Goal: Task Accomplishment & Management: Complete application form

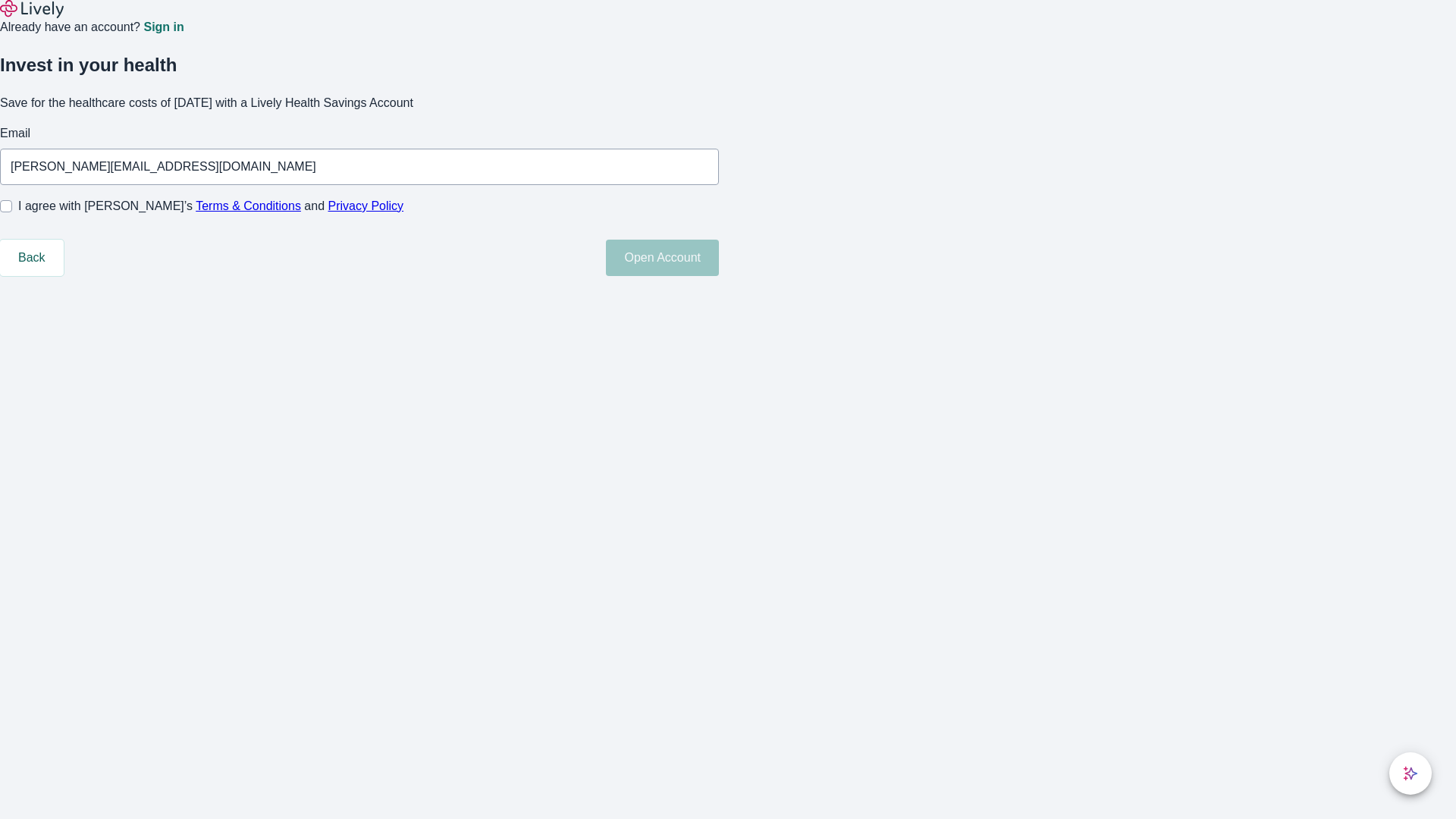
click at [12, 212] on input "I agree with Lively’s Terms & Conditions and Privacy Policy" at bounding box center [6, 206] width 12 height 12
checkbox input "true"
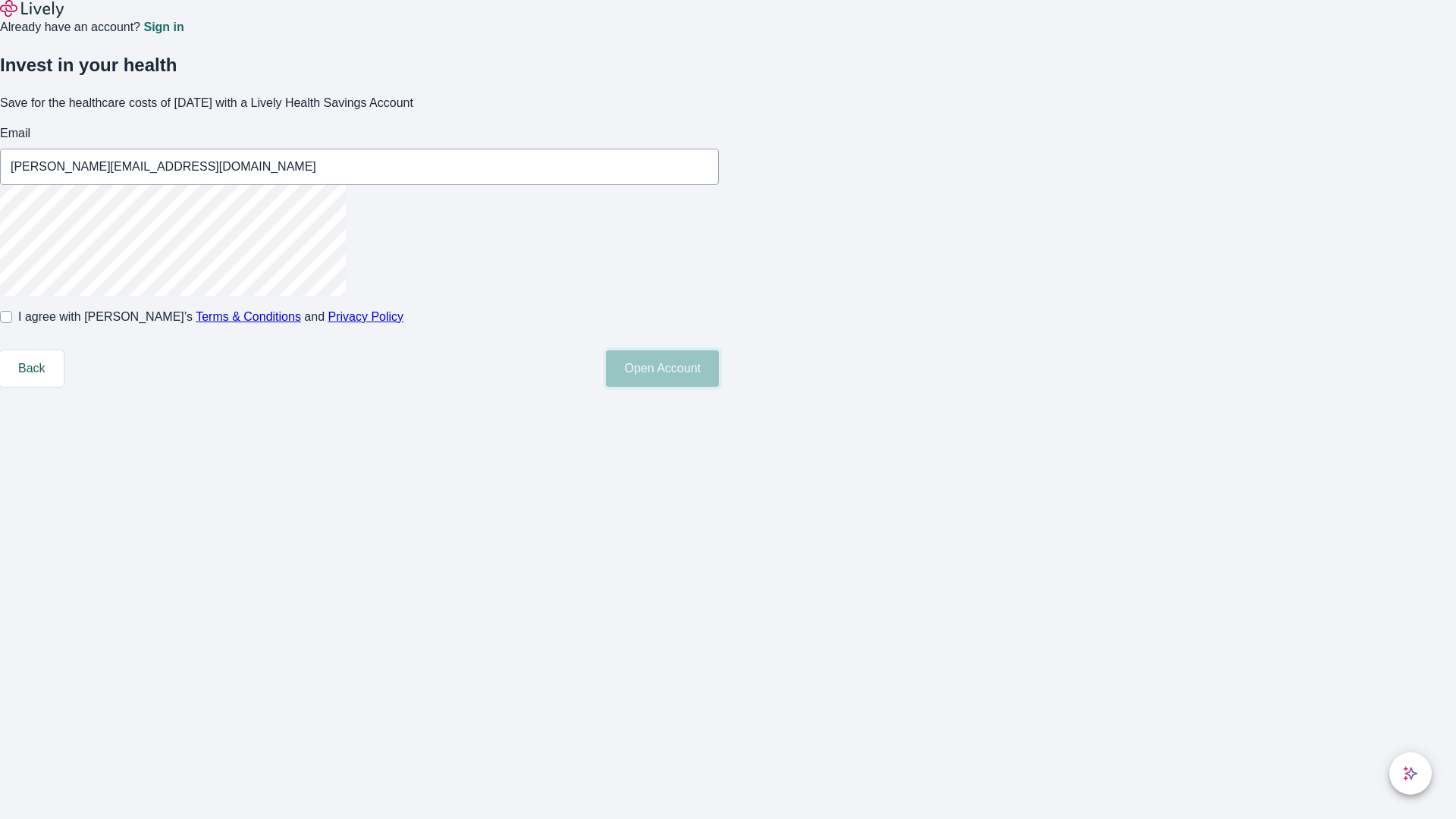
click at [719, 387] on button "Open Account" at bounding box center [662, 369] width 113 height 37
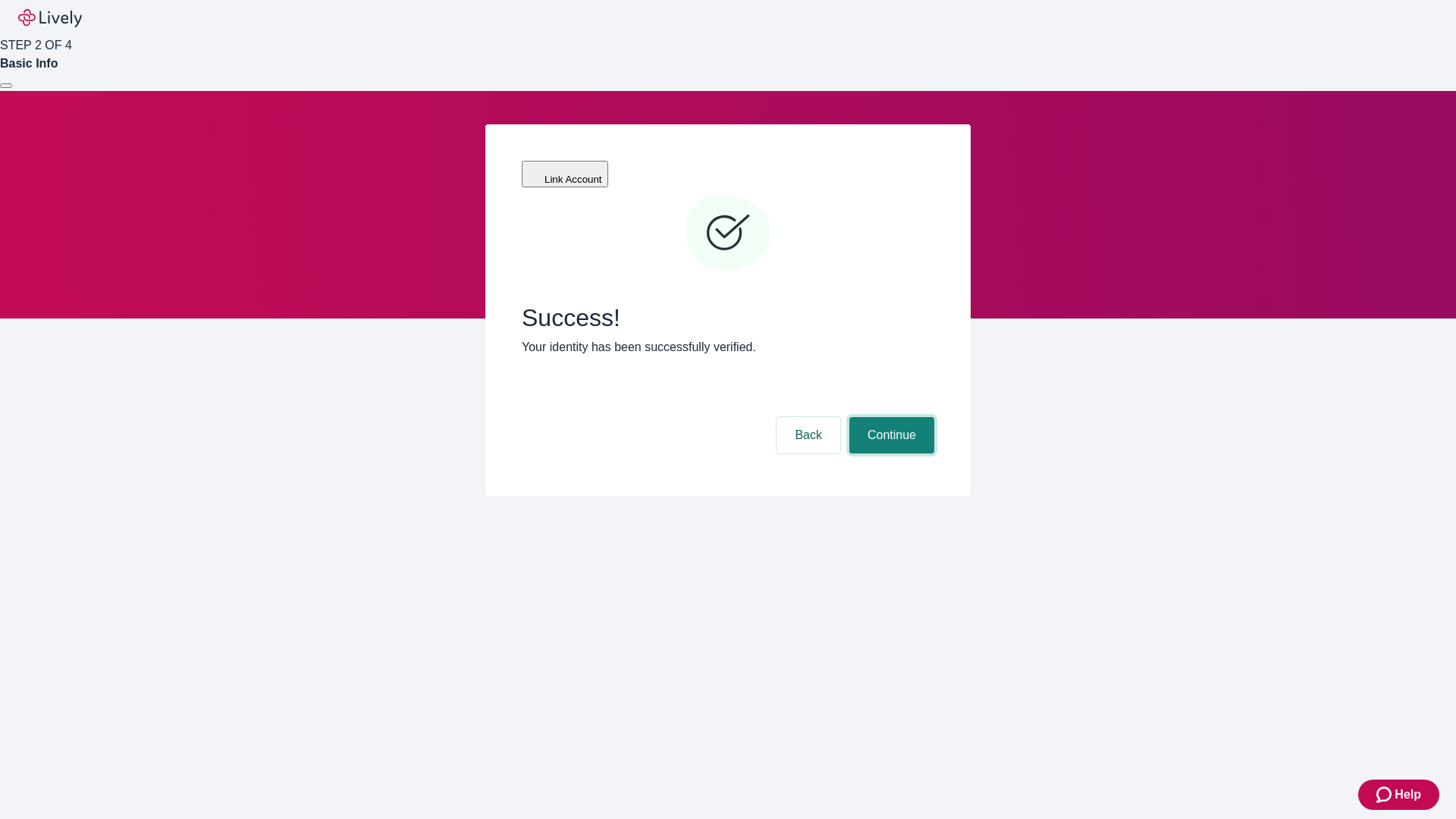
click at [890, 418] on button "Continue" at bounding box center [891, 436] width 85 height 37
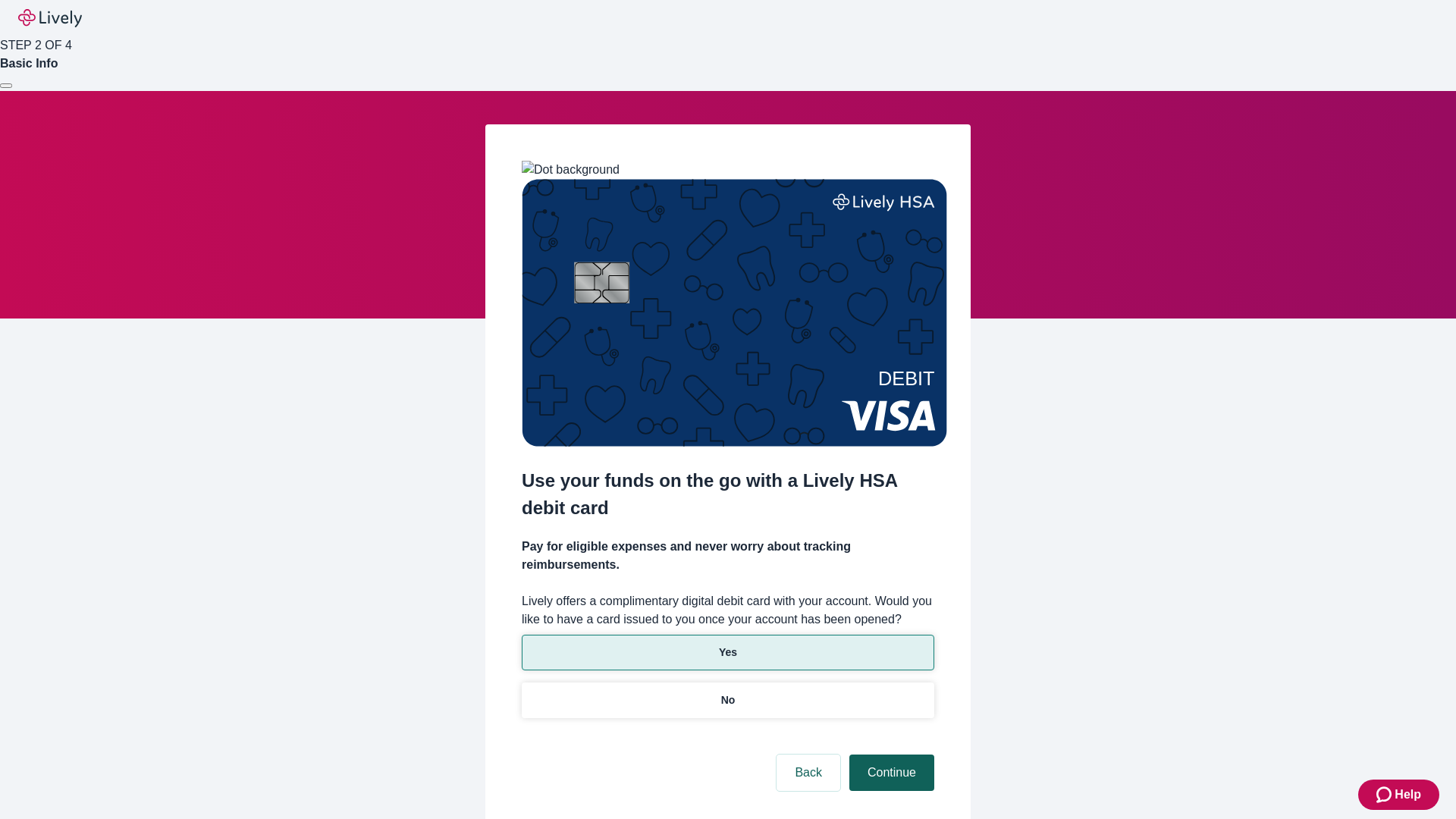
click at [727, 692] on p "No" at bounding box center [728, 700] width 14 height 16
click at [890, 755] on button "Continue" at bounding box center [891, 773] width 85 height 37
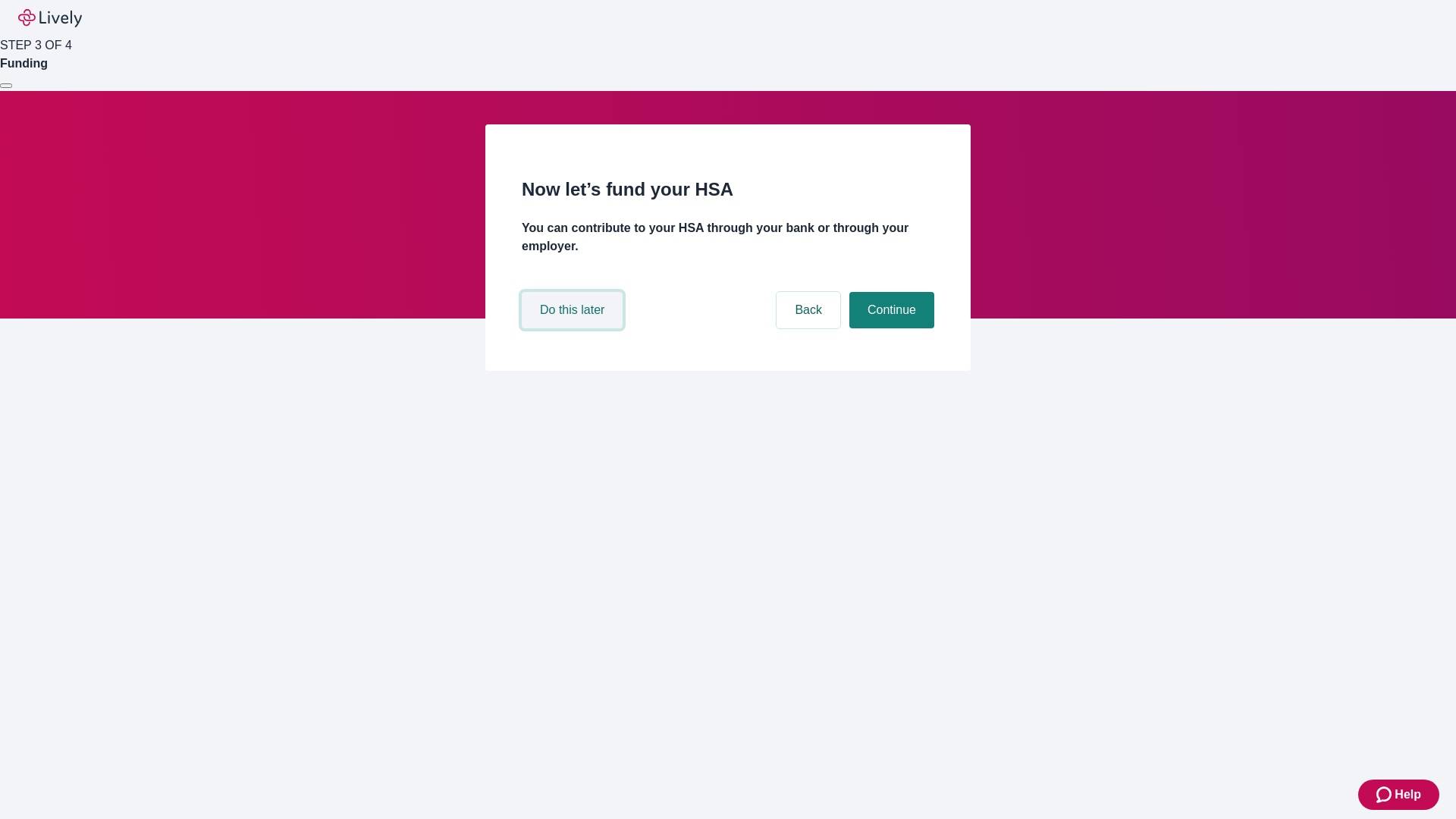
click at [574, 328] on button "Do this later" at bounding box center [572, 311] width 101 height 37
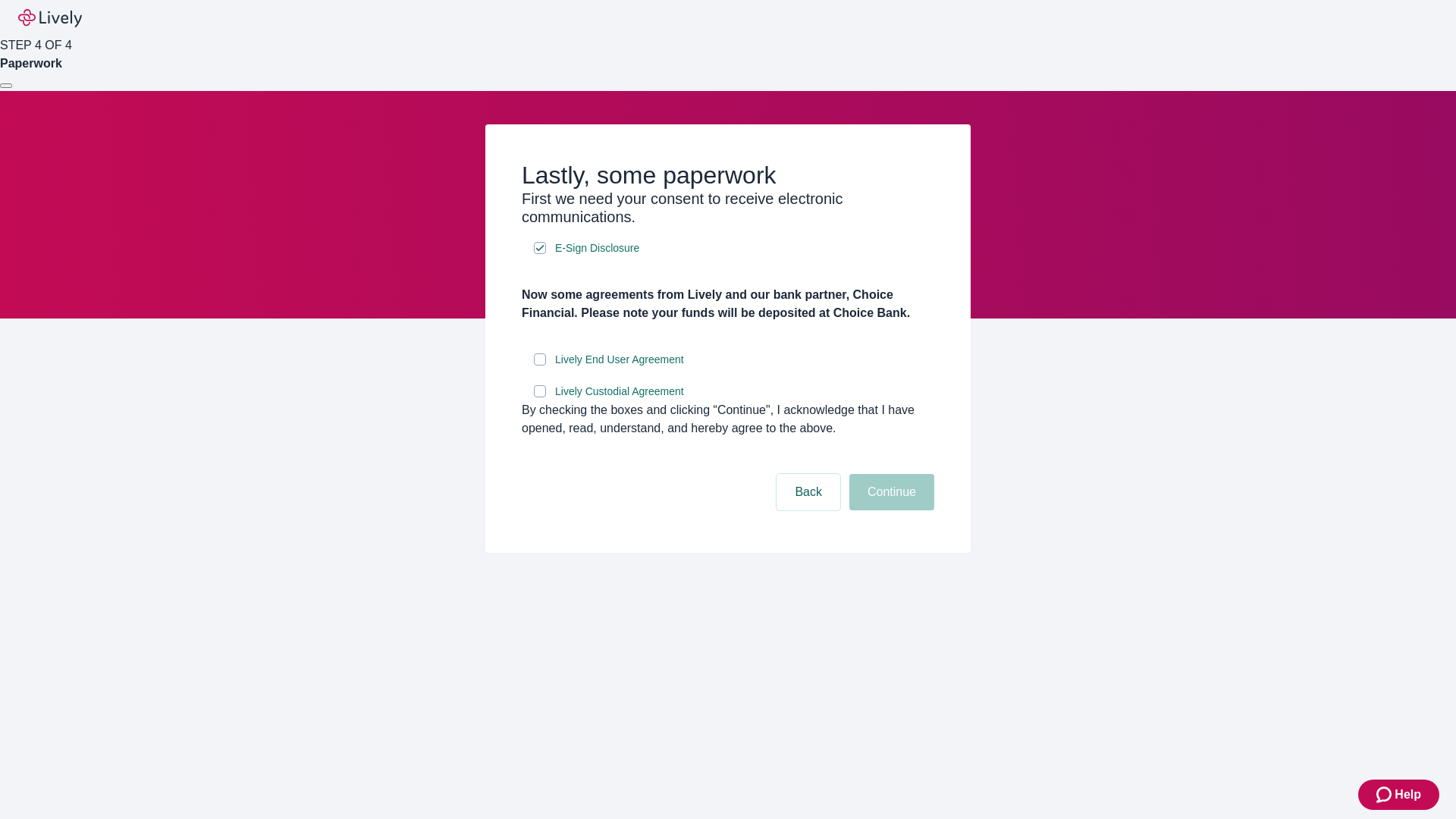
click at [540, 366] on input "Lively End User Agreement" at bounding box center [540, 360] width 12 height 12
checkbox input "true"
click at [540, 398] on input "Lively Custodial Agreement" at bounding box center [540, 392] width 12 height 12
checkbox input "true"
click at [890, 511] on button "Continue" at bounding box center [891, 492] width 85 height 37
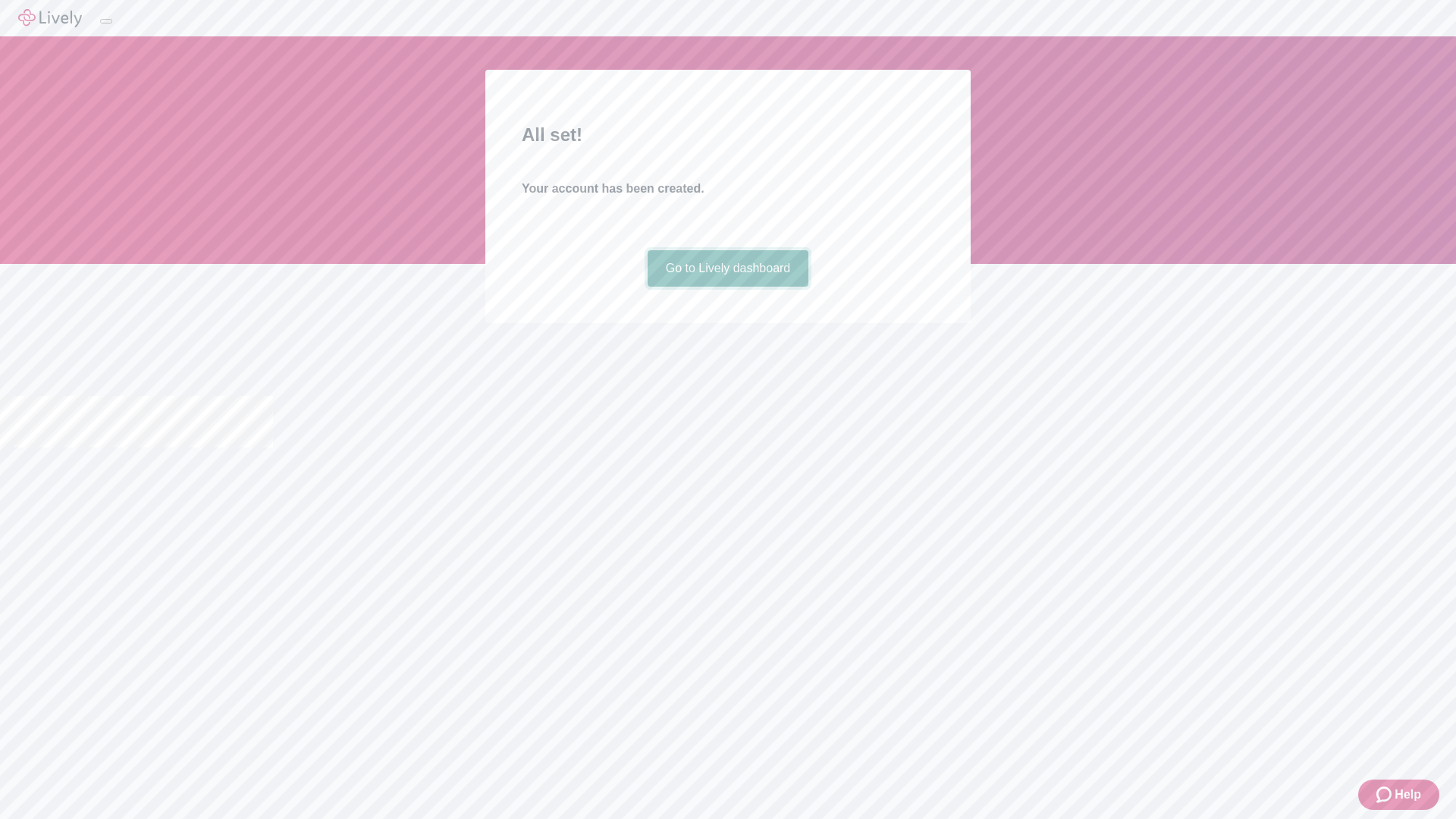
click at [727, 287] on link "Go to Lively dashboard" at bounding box center [729, 269] width 162 height 37
